Goal: Find contact information: Find contact information

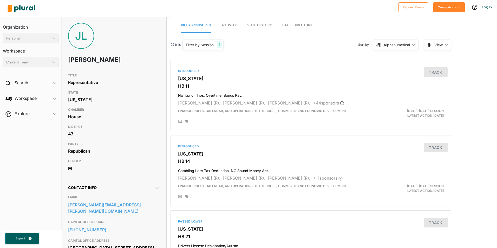
click at [36, 144] on nav "Organization Personal ic_keyboard_arrow_down Personal Workspace Current Team ic…" at bounding box center [31, 123] width 62 height 213
click at [477, 31] on nav "Bills Sponsored Activity Vote History Staff Directory" at bounding box center [333, 25] width 326 height 16
click at [122, 226] on link "[PHONE_NUMBER]" at bounding box center [114, 230] width 92 height 8
click at [329, 5] on div at bounding box center [200, 8] width 391 height 18
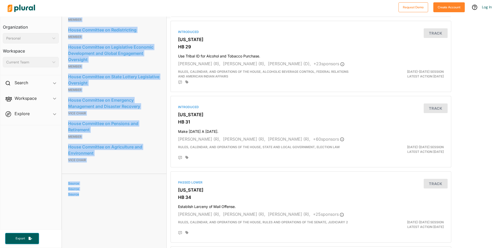
scroll to position [400, 0]
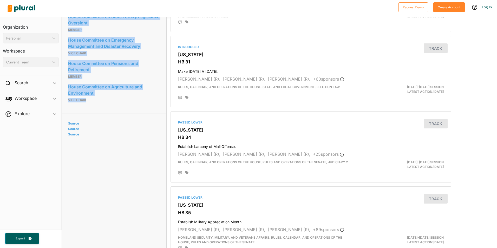
drag, startPoint x: 66, startPoint y: 68, endPoint x: 136, endPoint y: 99, distance: 77.4
copy div "House Committee on Agriculture Member House Committee on Families, Children and…"
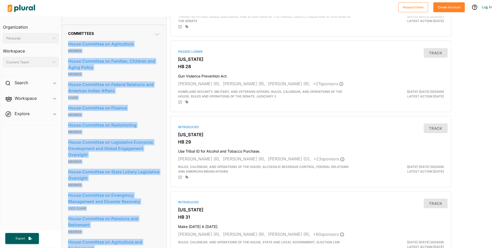
scroll to position [243, 0]
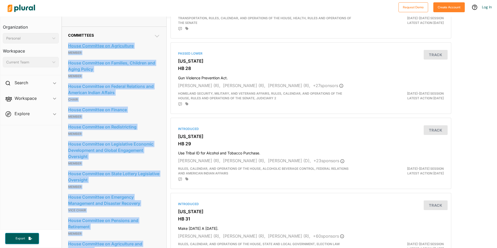
copy div "House Committee on Agriculture Member House Committee on Families, Children and…"
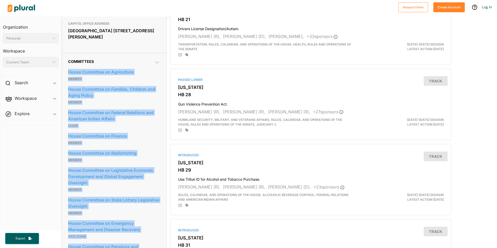
scroll to position [215, 0]
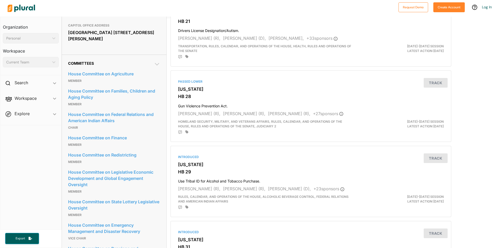
click at [133, 44] on div "EMAIL [PERSON_NAME][EMAIL_ADDRESS][PERSON_NAME][DOMAIN_NAME] CAPITOL OFFICE PHO…" at bounding box center [114, 12] width 92 height 74
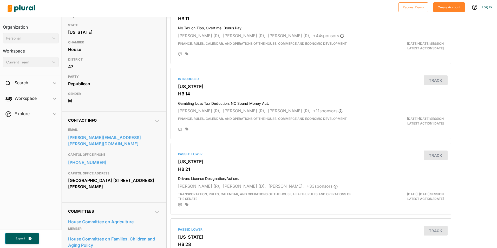
scroll to position [9, 0]
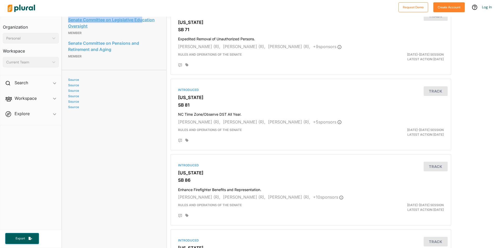
scroll to position [502, 0]
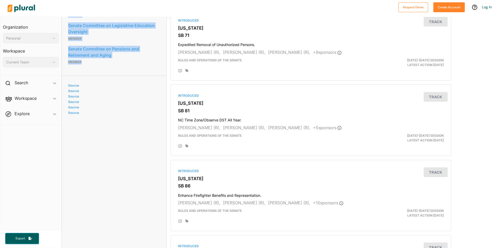
drag, startPoint x: 69, startPoint y: 91, endPoint x: 131, endPoint y: 60, distance: 69.8
drag, startPoint x: 131, startPoint y: 60, endPoint x: 101, endPoint y: 55, distance: 30.0
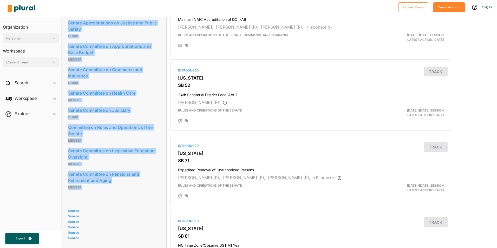
scroll to position [379, 0]
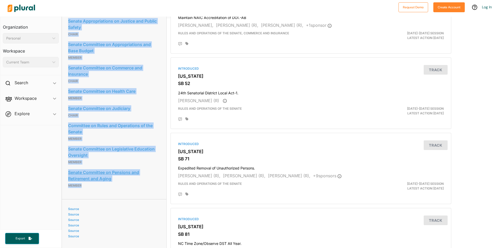
copy div "Senate Committee on Legislative Administrative Procedure Oversight Member Senat…"
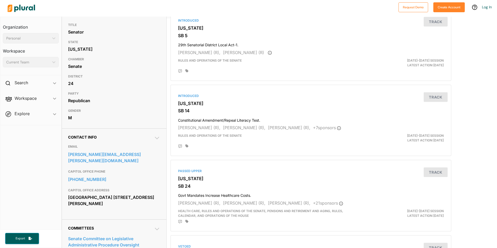
scroll to position [0, 0]
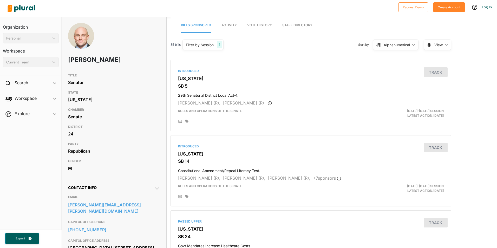
click at [256, 23] on link "Vote History" at bounding box center [259, 25] width 25 height 15
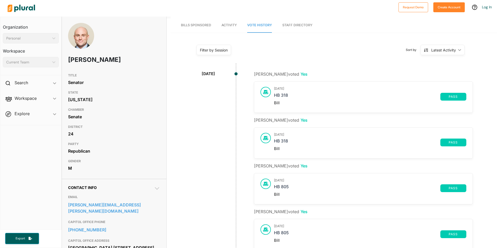
click at [290, 25] on link "Staff Directory" at bounding box center [297, 25] width 30 height 15
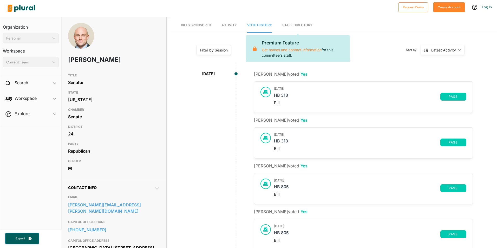
click at [230, 24] on span "Activity" at bounding box center [228, 25] width 15 height 4
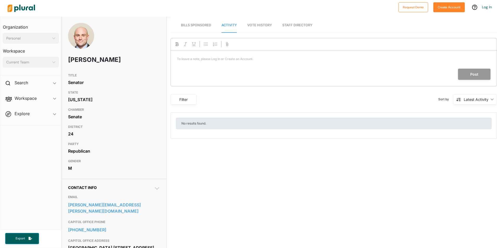
click at [192, 25] on span "Bills Sponsored" at bounding box center [196, 25] width 30 height 4
